Goal: Information Seeking & Learning: Learn about a topic

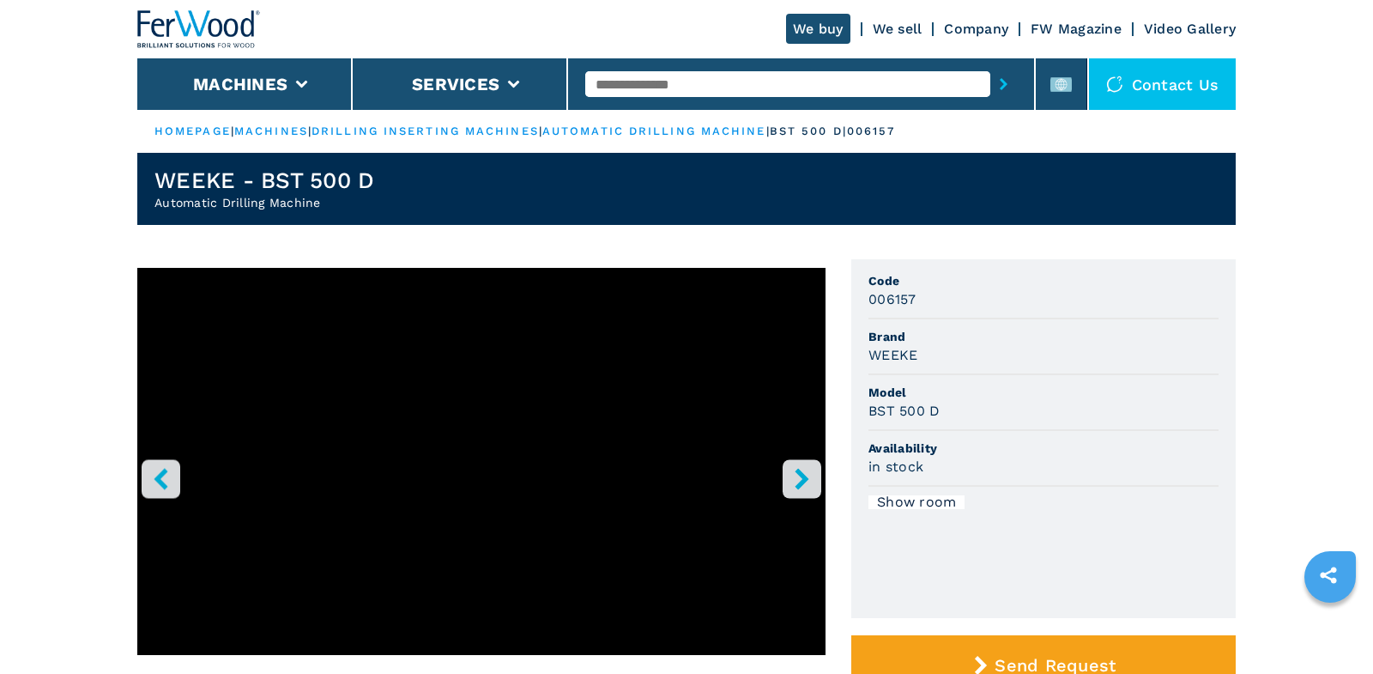
click at [803, 490] on button "right-button" at bounding box center [802, 478] width 39 height 39
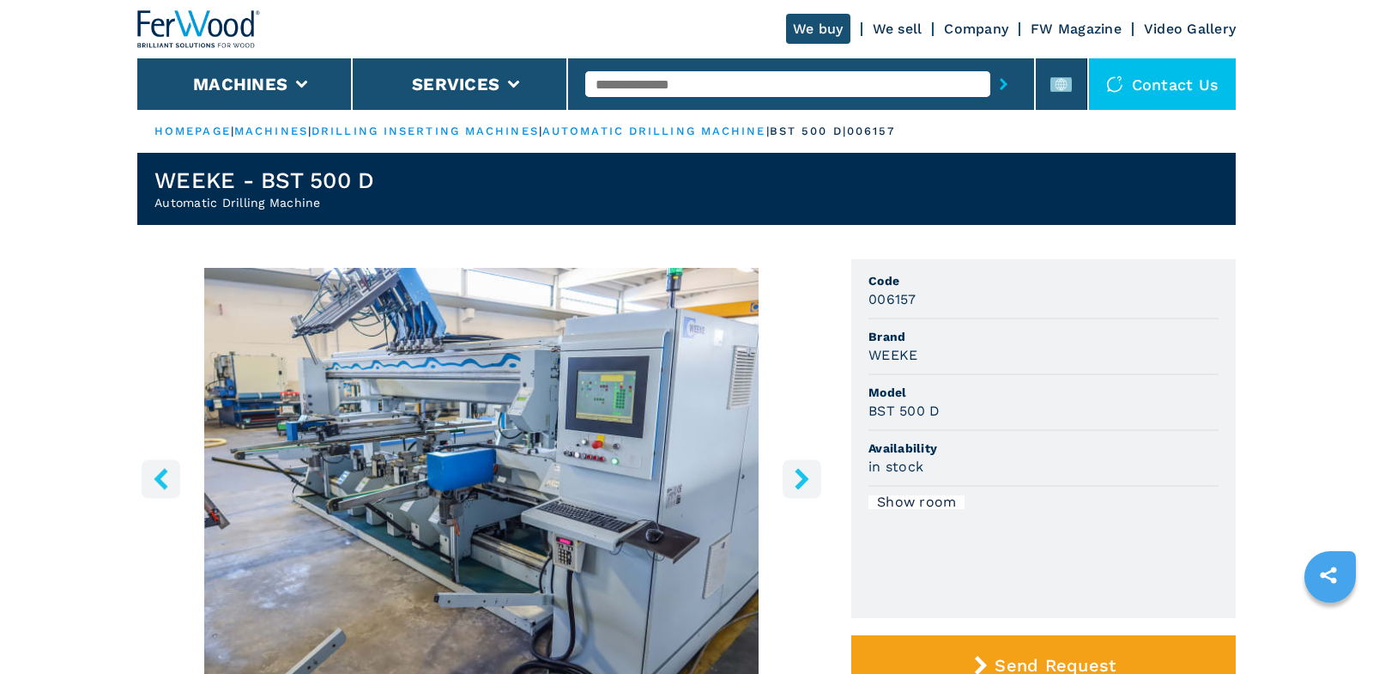
click at [666, 79] on input "text" at bounding box center [787, 84] width 404 height 26
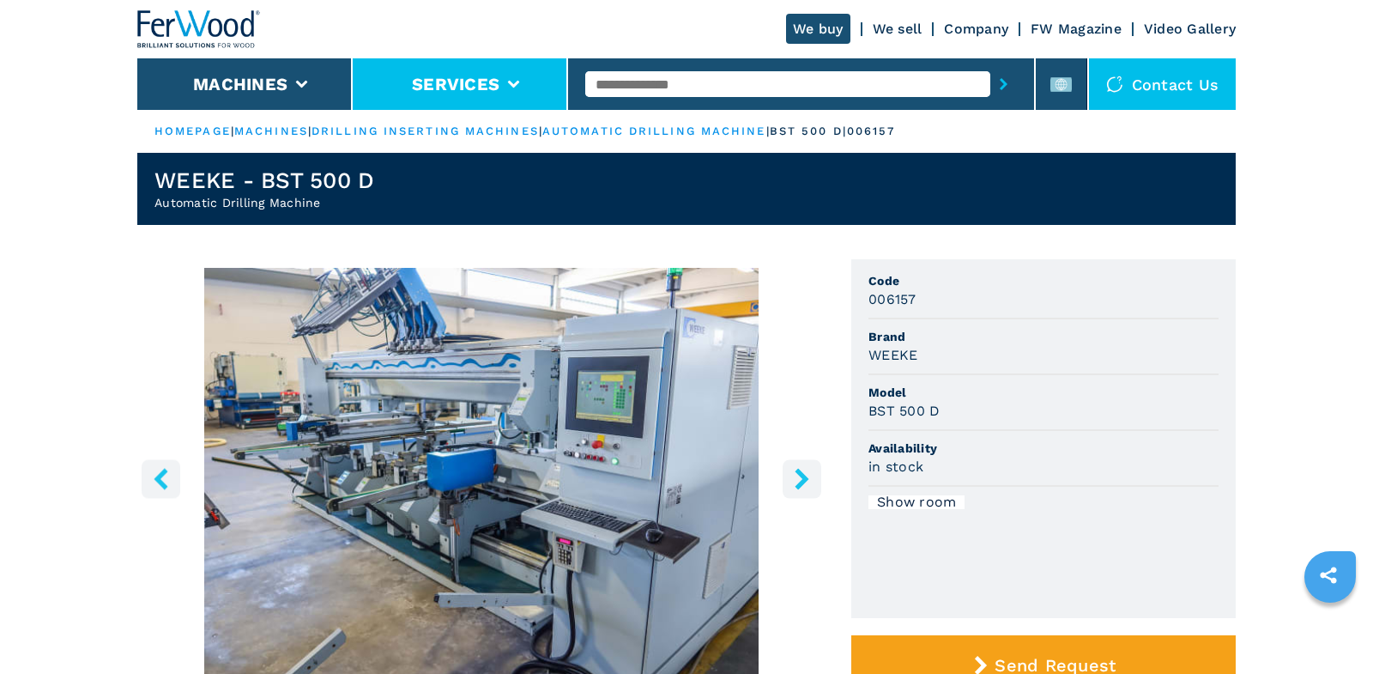
click at [366, 90] on li "Services" at bounding box center [460, 84] width 215 height 52
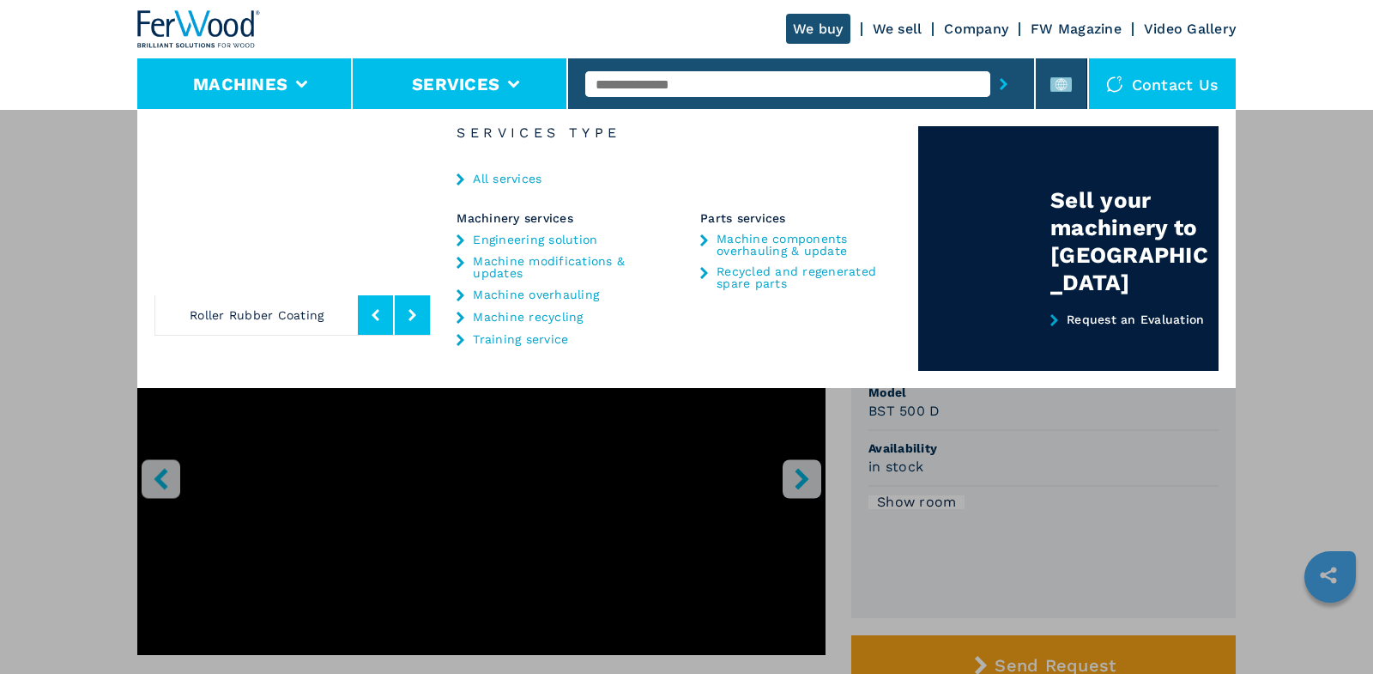
click at [317, 83] on li "Machines" at bounding box center [244, 84] width 215 height 52
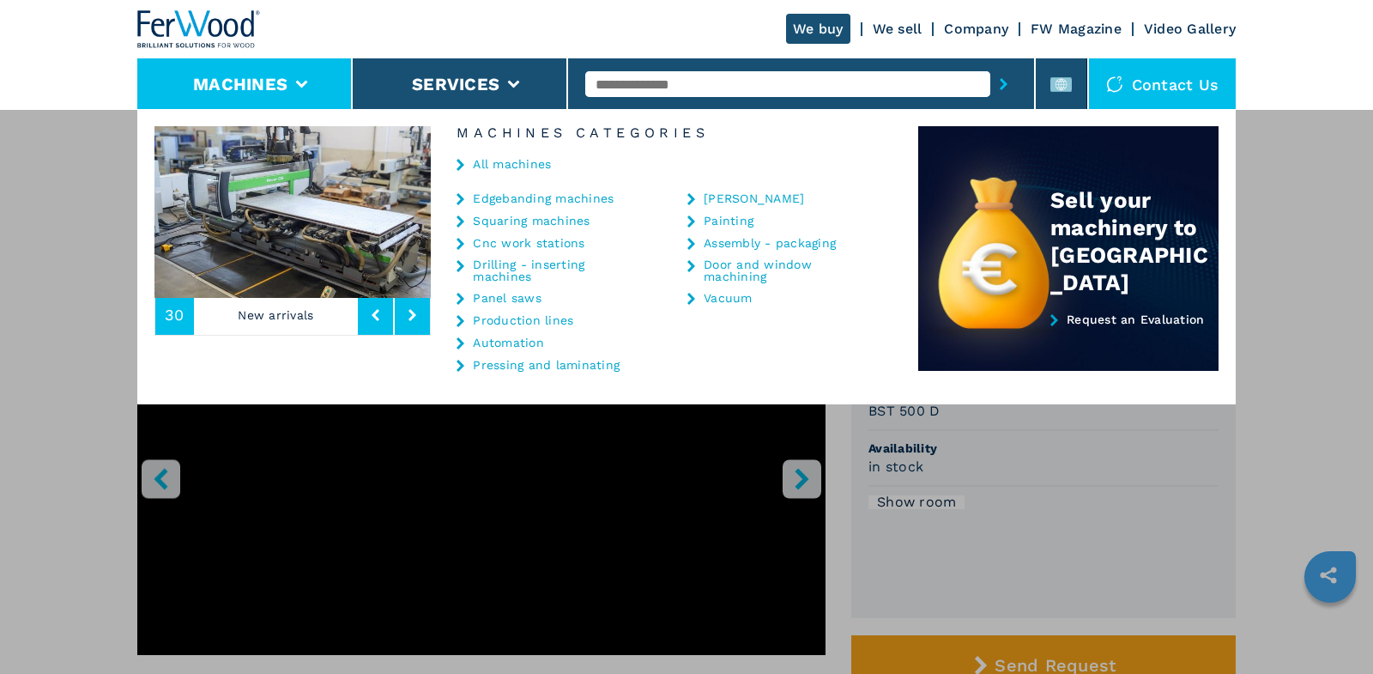
click at [497, 345] on link "Automation" at bounding box center [508, 342] width 71 height 12
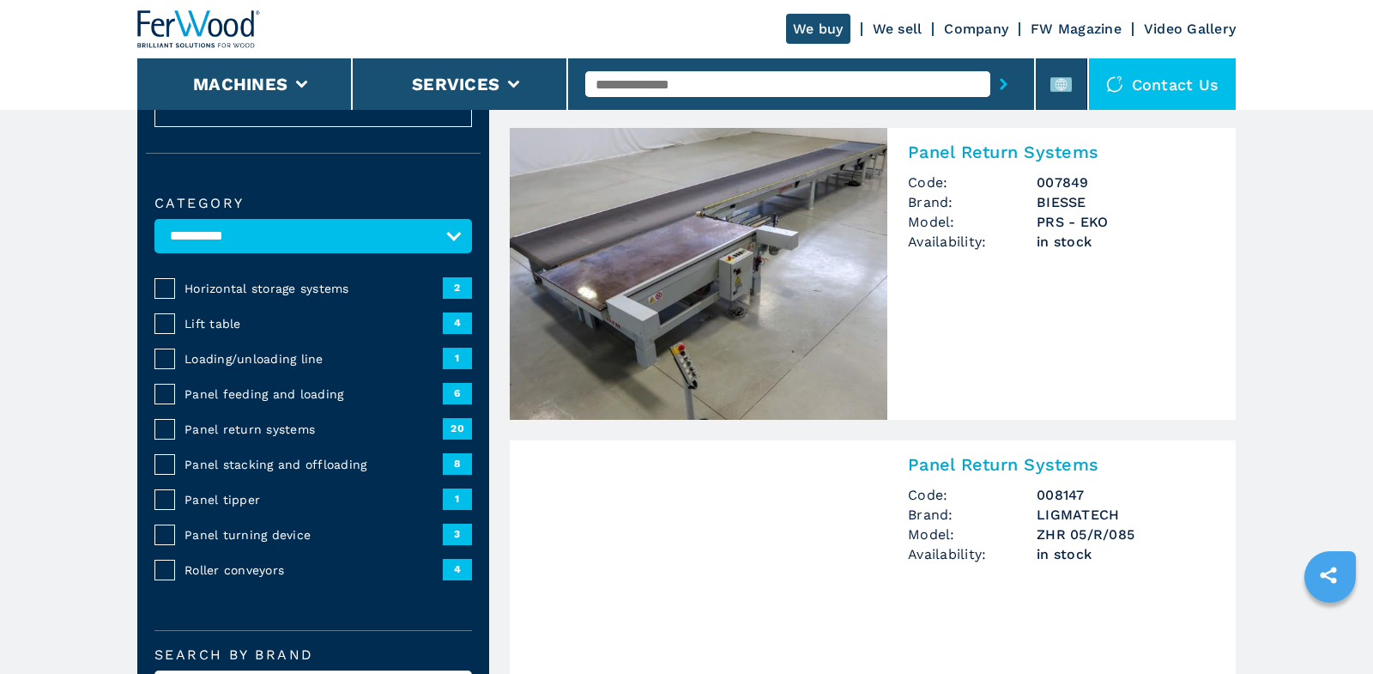
scroll to position [103, 0]
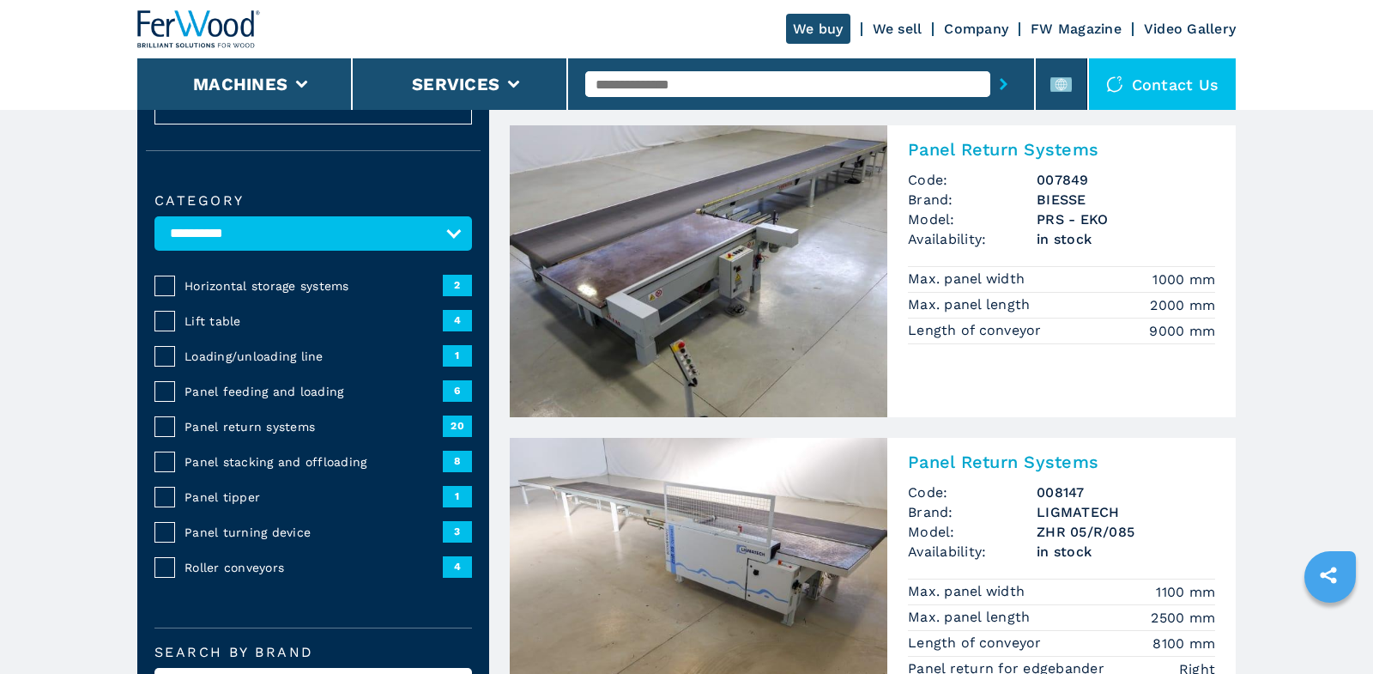
click at [217, 429] on span "Panel return systems" at bounding box center [314, 426] width 258 height 17
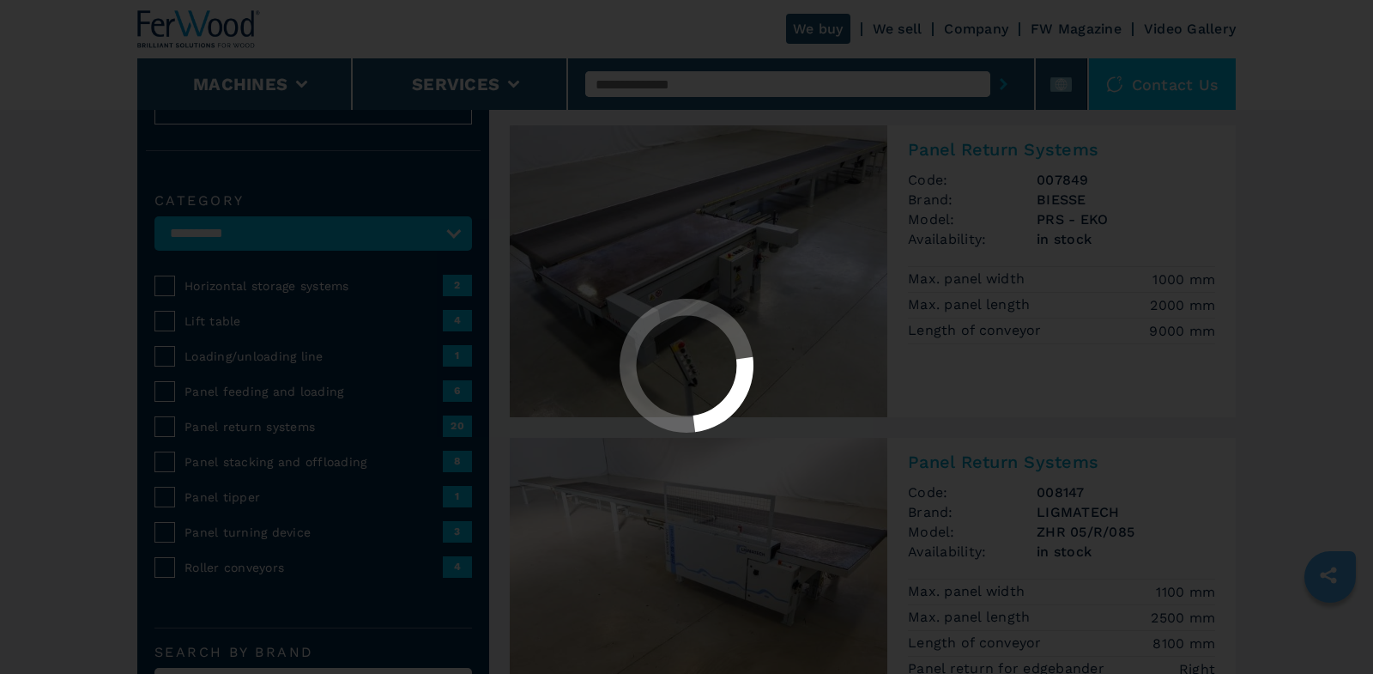
scroll to position [0, 0]
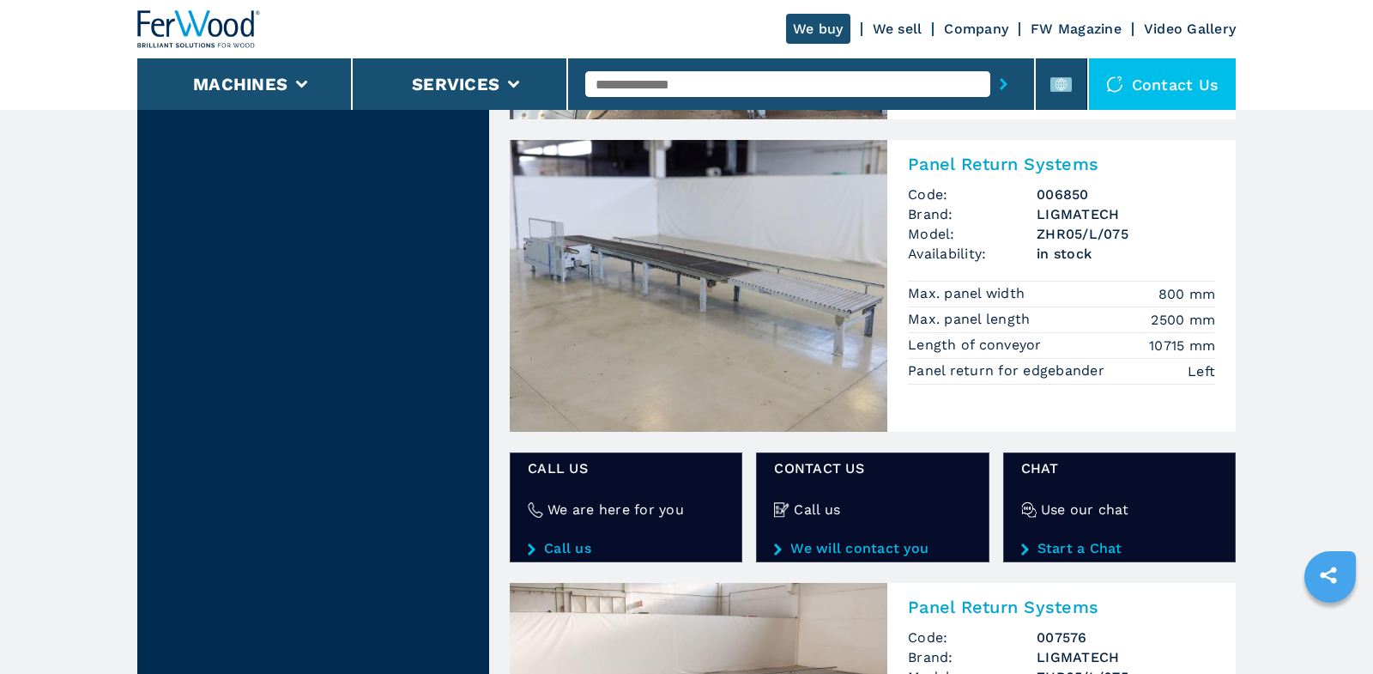
scroll to position [2384, 0]
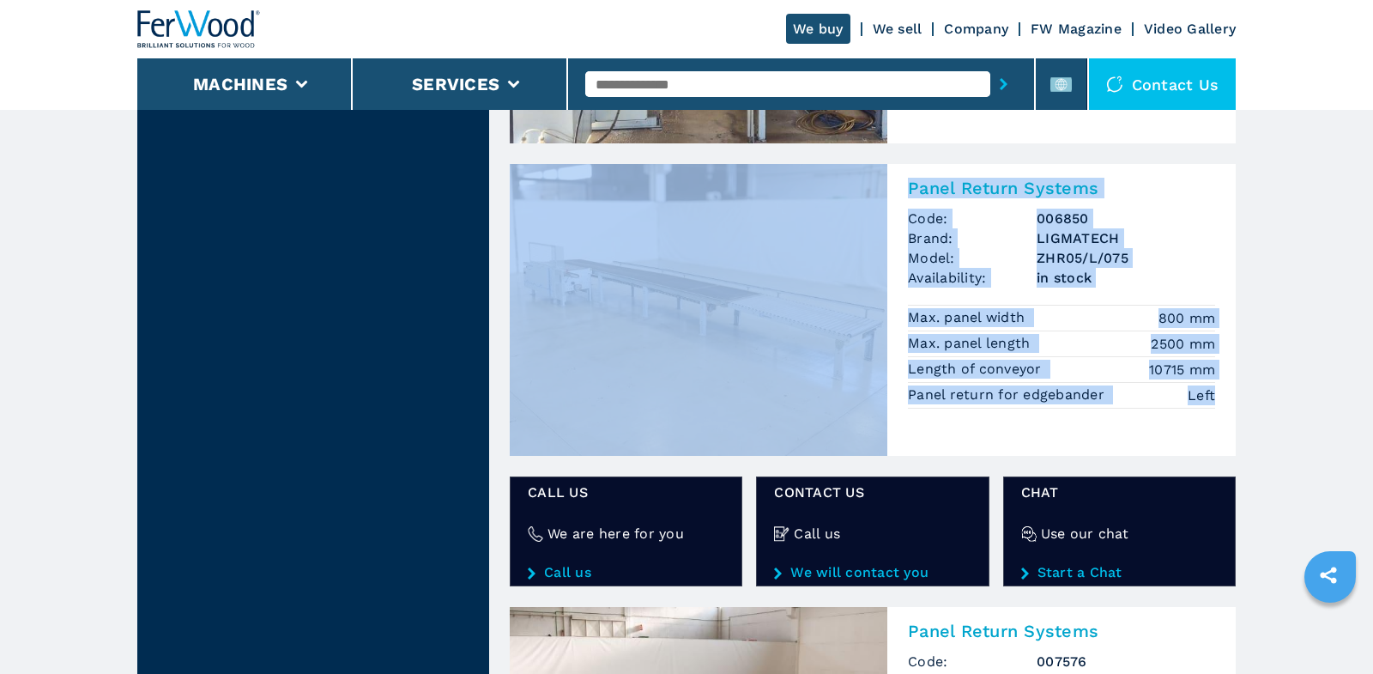
click at [1329, 221] on main "**********" at bounding box center [686, 493] width 1373 height 5754
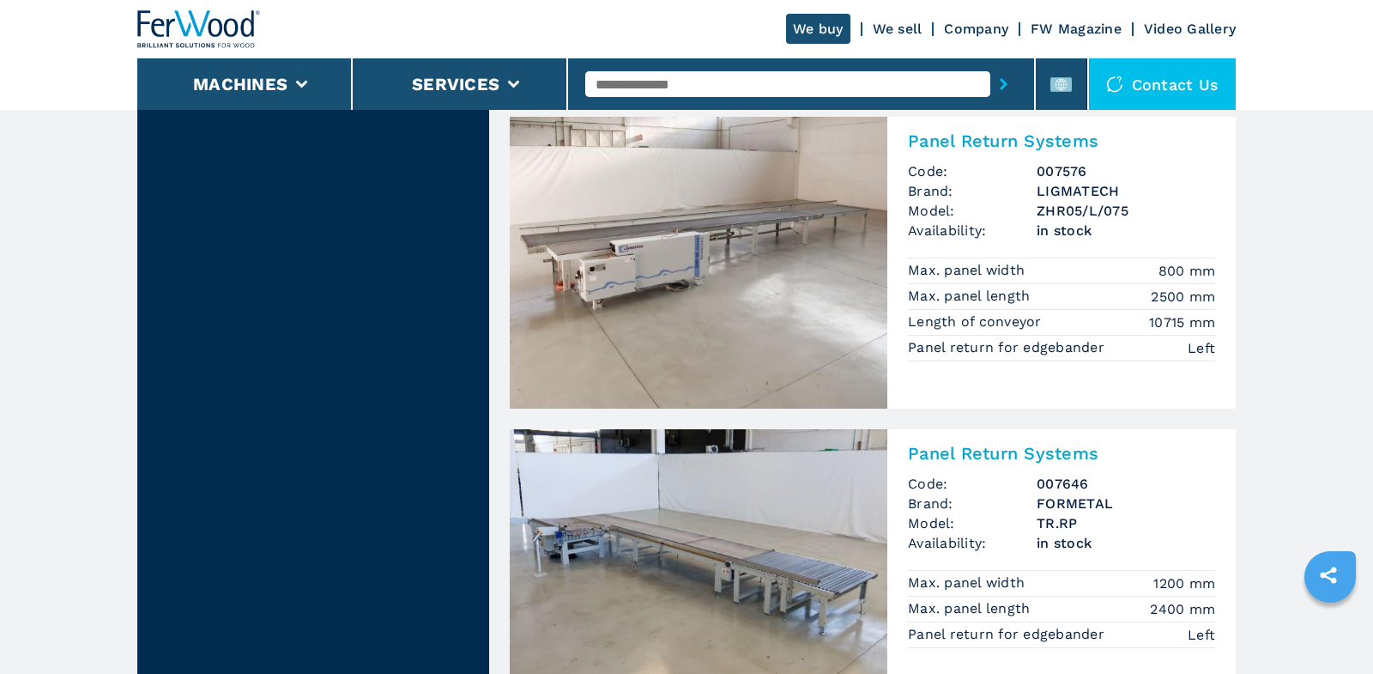
scroll to position [2827, 0]
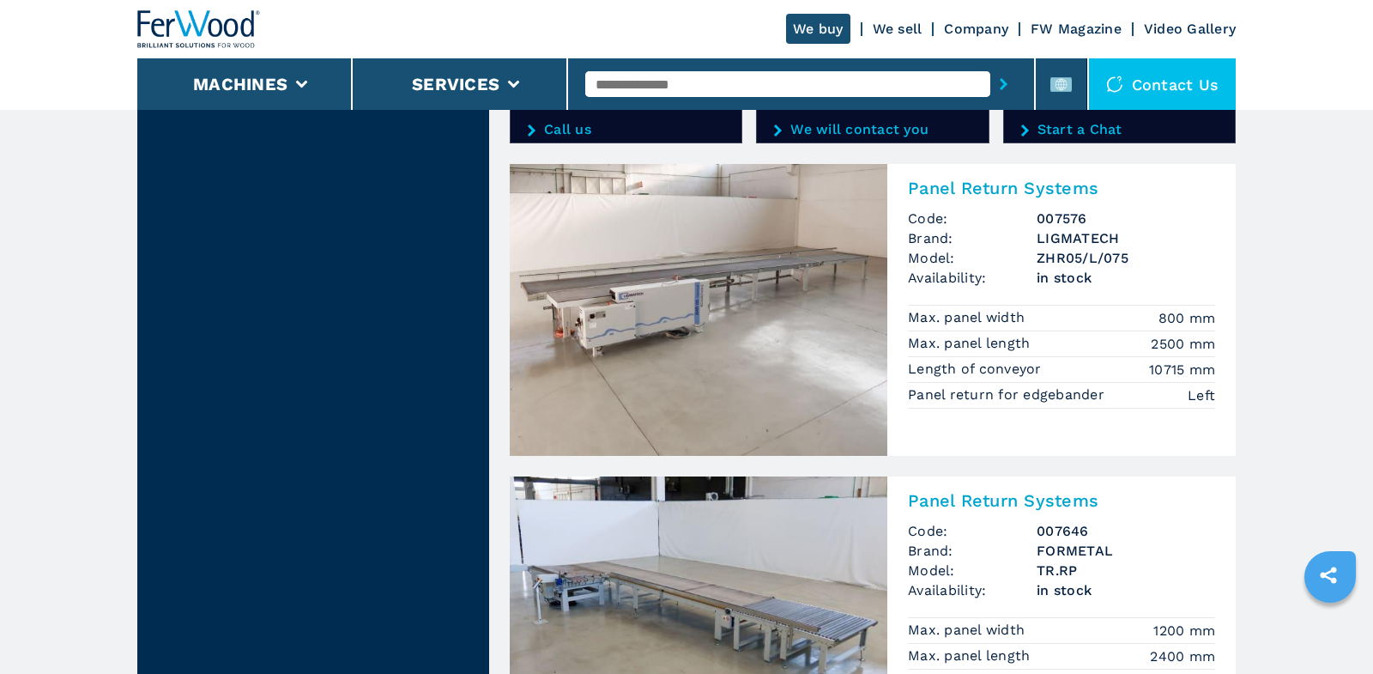
click at [750, 296] on img at bounding box center [699, 310] width 378 height 292
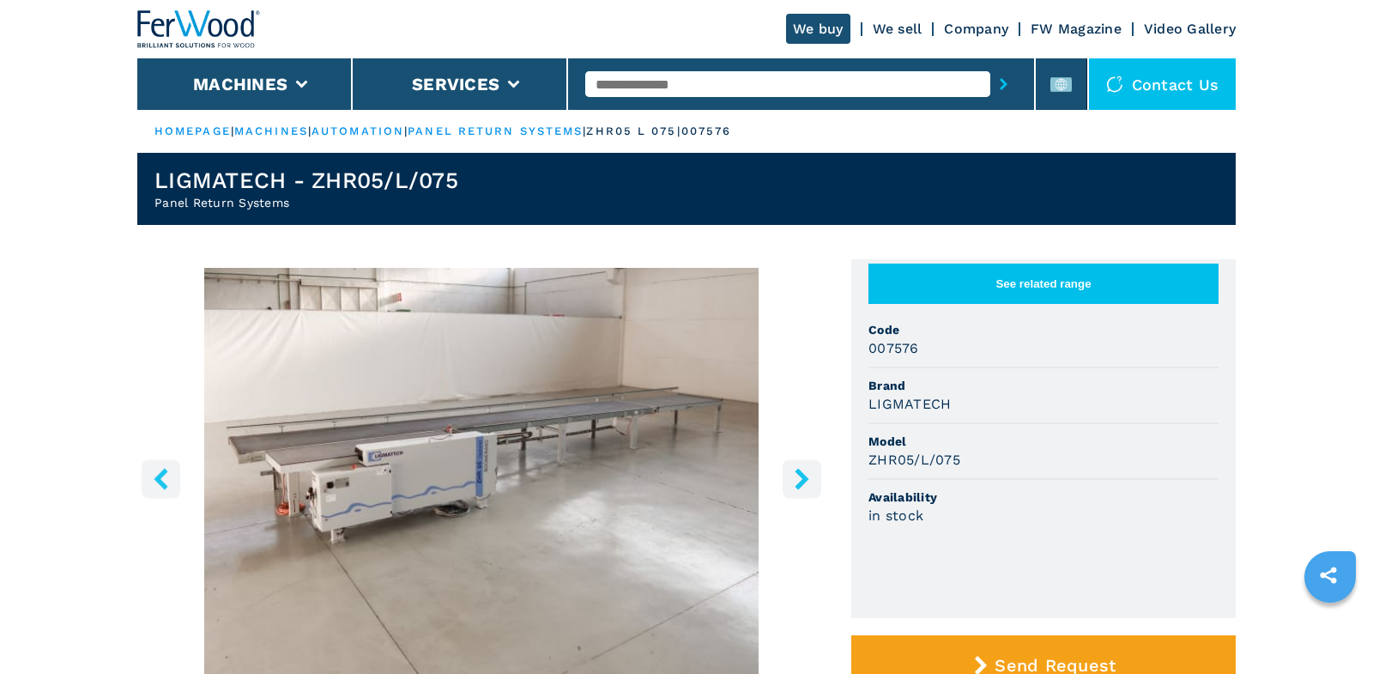
click at [794, 472] on icon "right-button" at bounding box center [801, 478] width 21 height 21
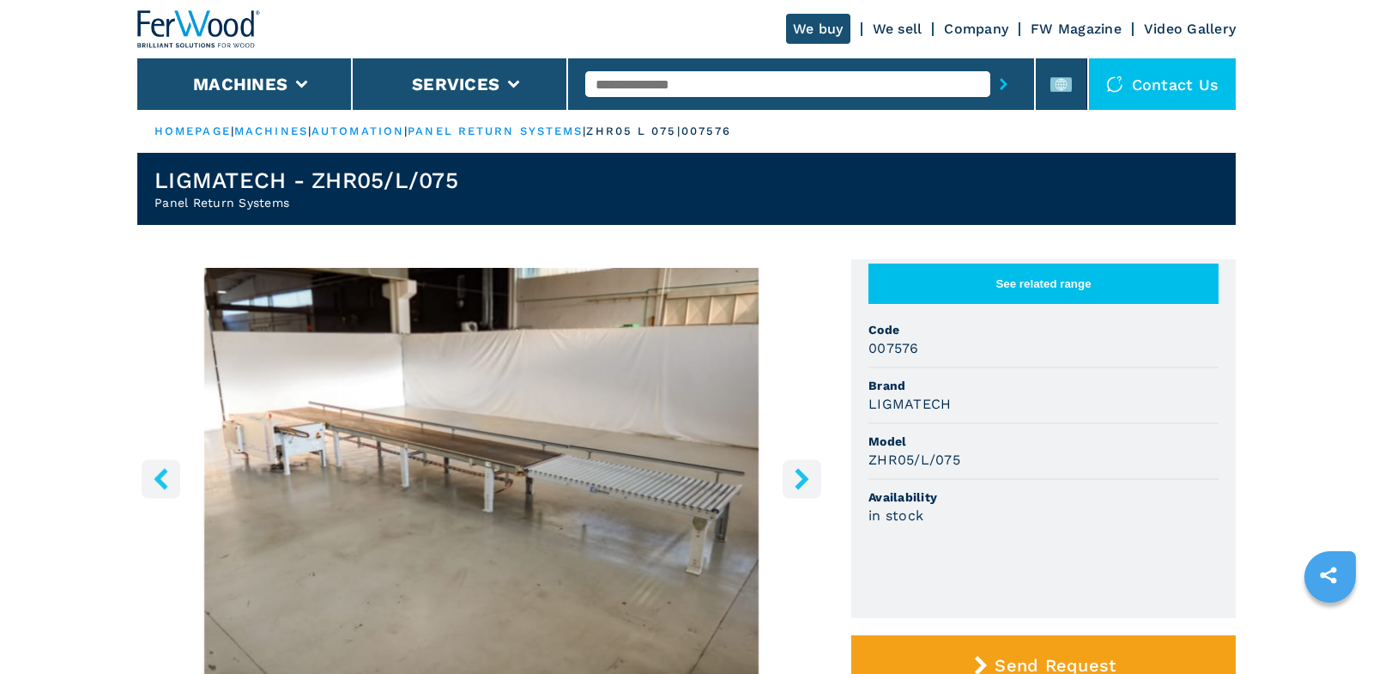
click at [794, 472] on icon "right-button" at bounding box center [801, 478] width 21 height 21
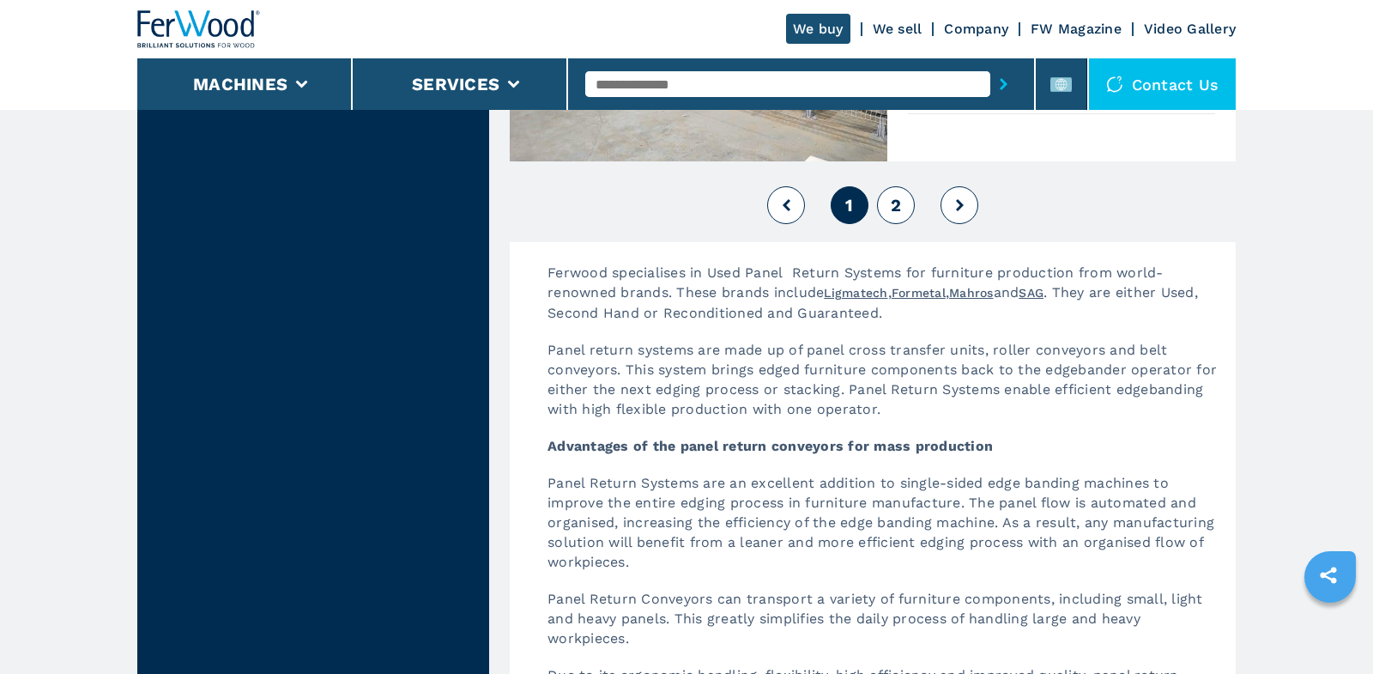
scroll to position [4050, 0]
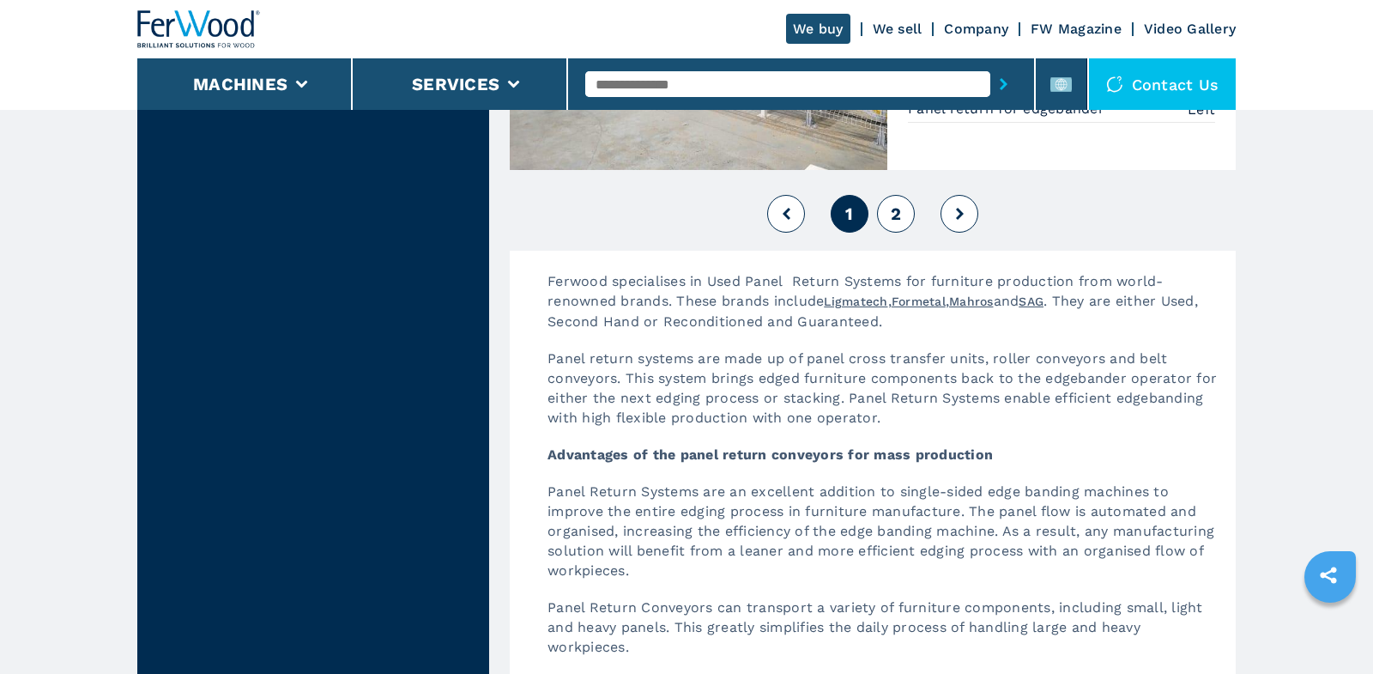
click at [900, 203] on span "2" at bounding box center [896, 213] width 10 height 21
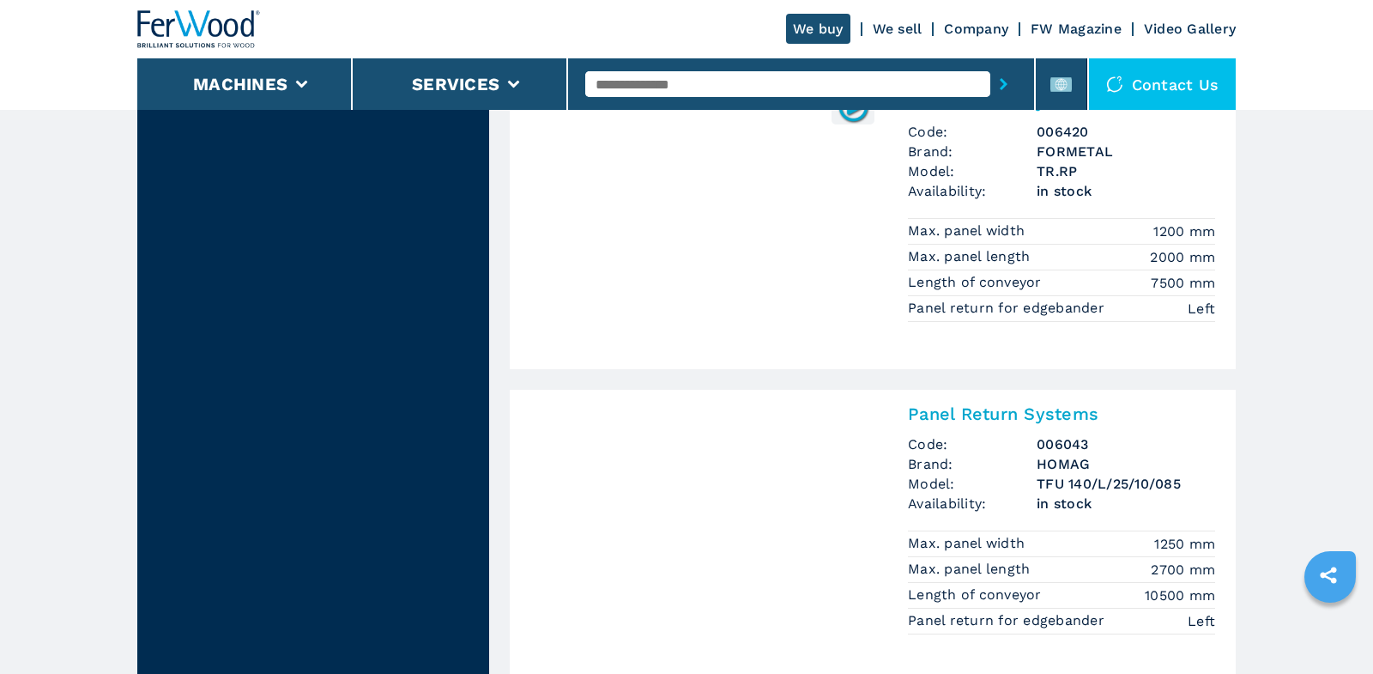
scroll to position [2432, 0]
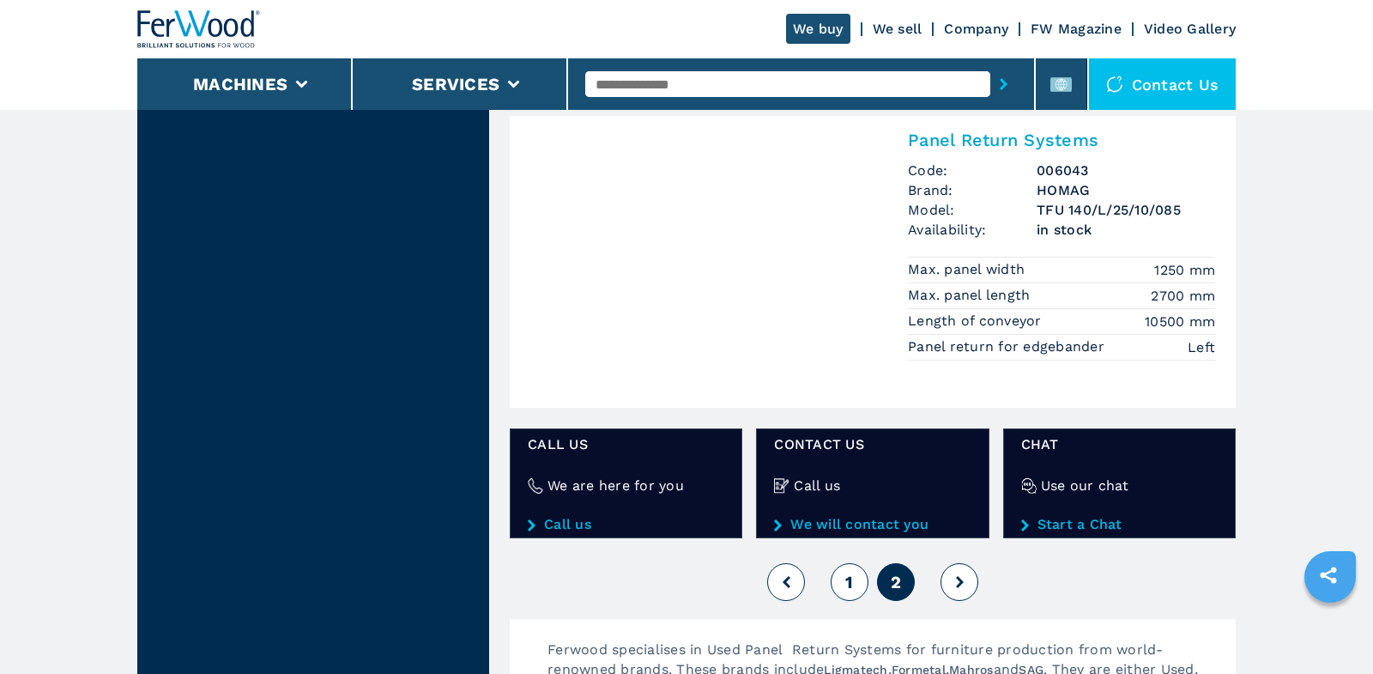
click at [1034, 132] on h2 "Panel Return Systems" at bounding box center [1061, 140] width 307 height 21
